Goal: Information Seeking & Learning: Check status

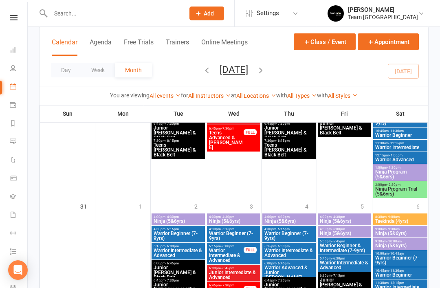
scroll to position [831, 0]
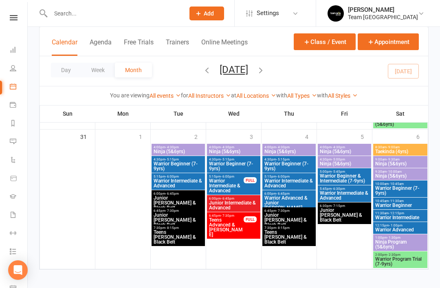
click at [15, 123] on icon at bounding box center [13, 123] width 7 height 7
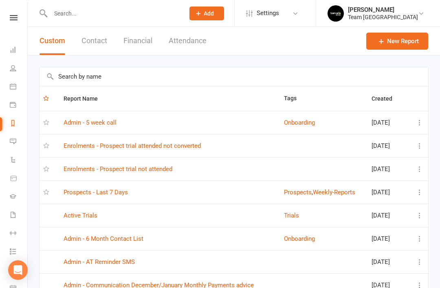
click at [121, 191] on link "Prospects - Last 7 Days" at bounding box center [96, 192] width 64 height 7
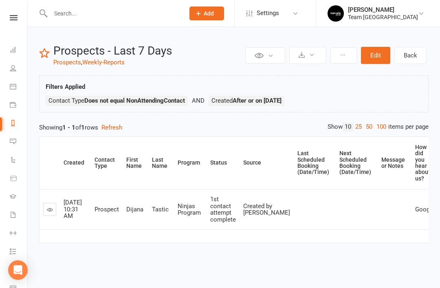
click at [18, 127] on link "Reports" at bounding box center [19, 124] width 18 height 18
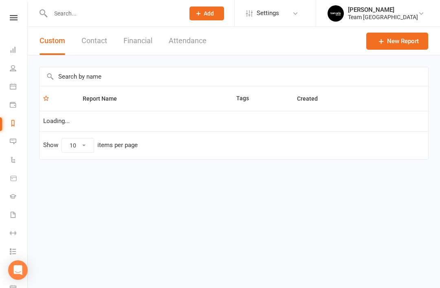
scroll to position [0, 1]
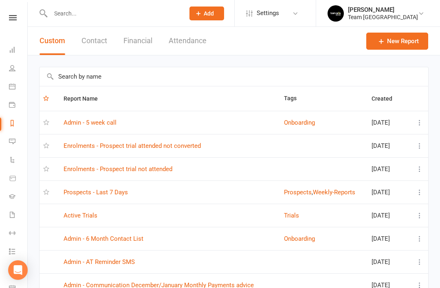
click at [108, 121] on link "Admin - 5 week call" at bounding box center [90, 122] width 53 height 7
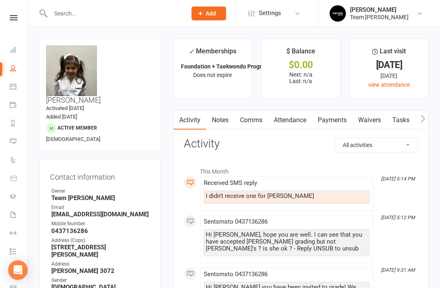
click at [10, 125] on icon at bounding box center [13, 123] width 7 height 7
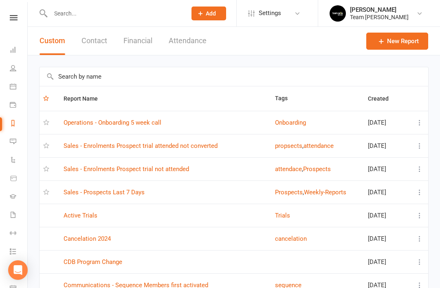
click at [134, 193] on link "Sales - Prospects Last 7 Days" at bounding box center [104, 192] width 81 height 7
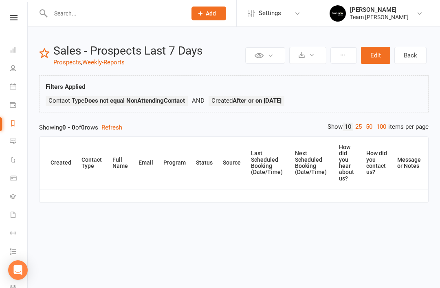
click at [15, 125] on icon at bounding box center [13, 123] width 7 height 7
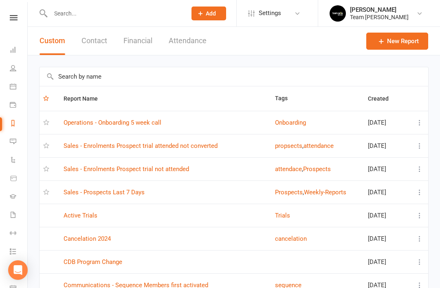
click at [151, 122] on link "Operations - Onboarding 5 week call" at bounding box center [113, 122] width 98 height 7
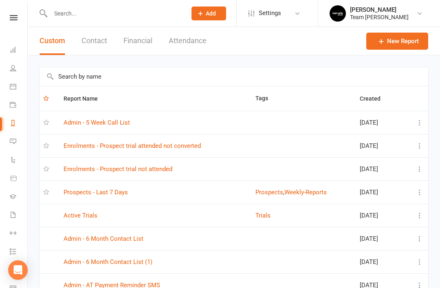
click at [115, 195] on link "Prospects - Last 7 Days" at bounding box center [96, 192] width 64 height 7
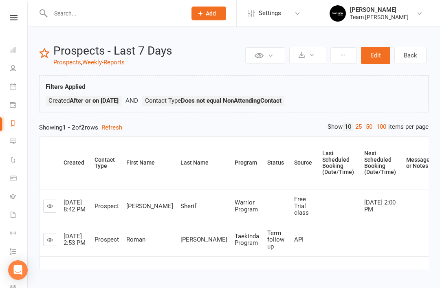
click at [192, 0] on div "Prospect Member Non-attending contact Class / event Appointment Grading event T…" at bounding box center [208, 13] width 55 height 26
click at [19, 125] on link "Reports" at bounding box center [19, 124] width 18 height 18
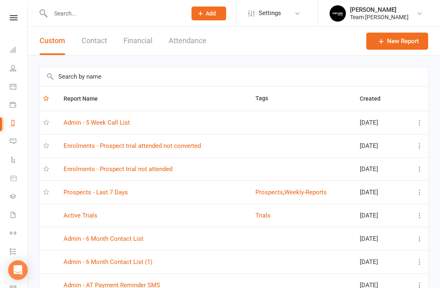
click at [119, 125] on link "Admin - 5 Week Call List" at bounding box center [97, 122] width 66 height 7
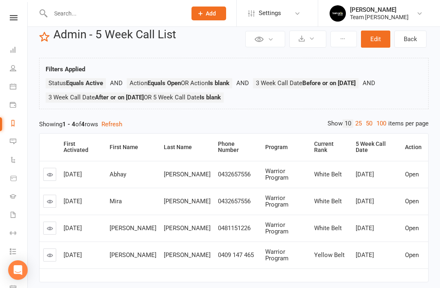
scroll to position [18, 0]
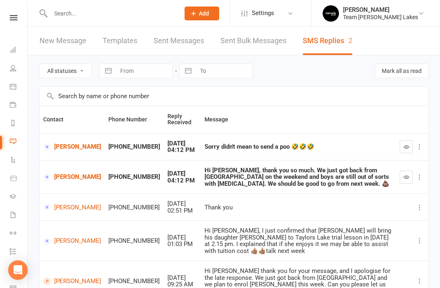
click at [14, 125] on icon at bounding box center [13, 123] width 7 height 7
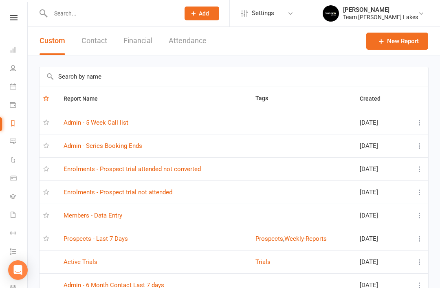
click at [113, 241] on link "Prospects - Last 7 Days" at bounding box center [96, 238] width 64 height 7
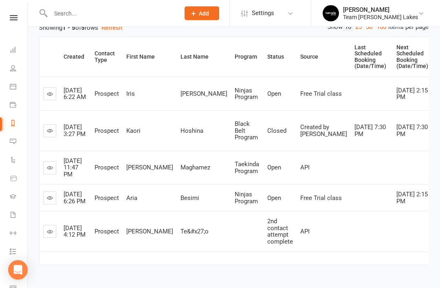
scroll to position [105, 0]
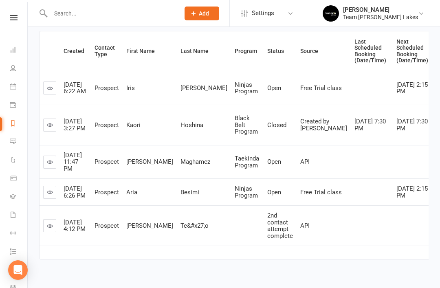
click at [17, 122] on link "Reports" at bounding box center [19, 124] width 18 height 18
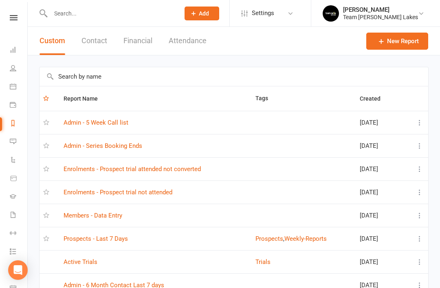
click at [120, 126] on link "Admin - 5 Week Call list" at bounding box center [96, 122] width 65 height 7
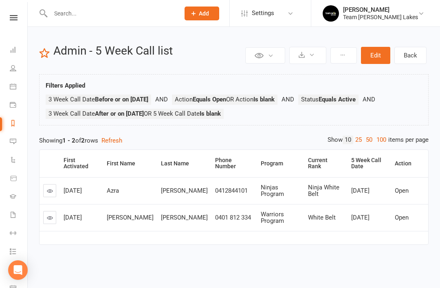
scroll to position [1, 0]
